Goal: Submit feedback/report problem: Submit feedback/report problem

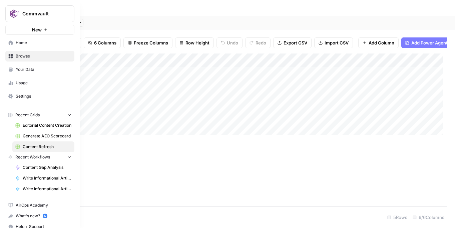
click at [21, 46] on span "Home" at bounding box center [44, 43] width 56 height 6
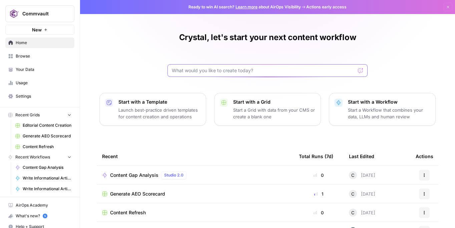
click at [224, 74] on input "text" at bounding box center [264, 70] width 184 height 7
type input "process for requesting content additions to a website"
click button "Send" at bounding box center [361, 70] width 9 height 9
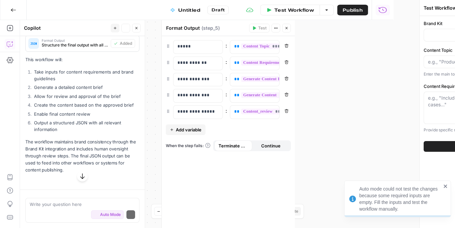
scroll to position [710, 0]
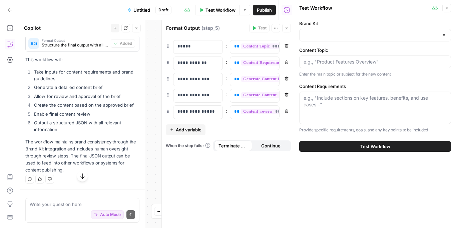
click at [366, 150] on span "Test Workflow" at bounding box center [375, 146] width 30 height 7
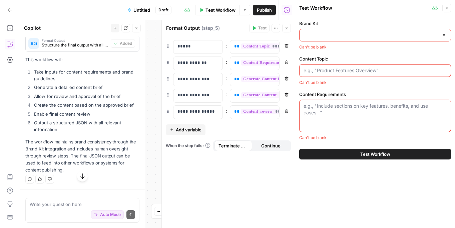
click at [442, 38] on div at bounding box center [444, 35] width 5 height 7
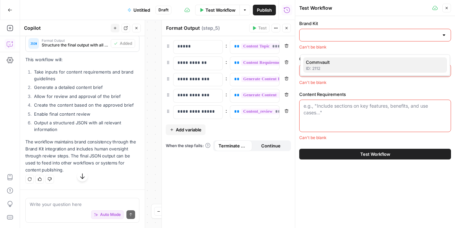
click at [360, 65] on span "Commvault" at bounding box center [374, 62] width 136 height 7
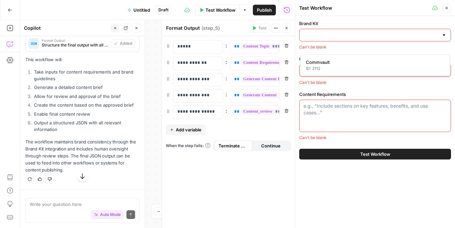
type input "Commvault"
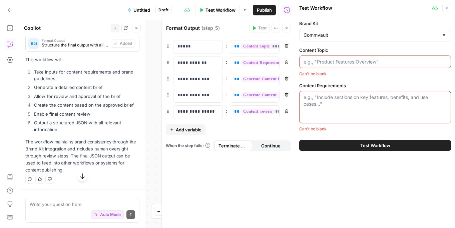
click at [372, 65] on input "Content Topic" at bounding box center [375, 61] width 143 height 7
